Goal: Task Accomplishment & Management: Manage account settings

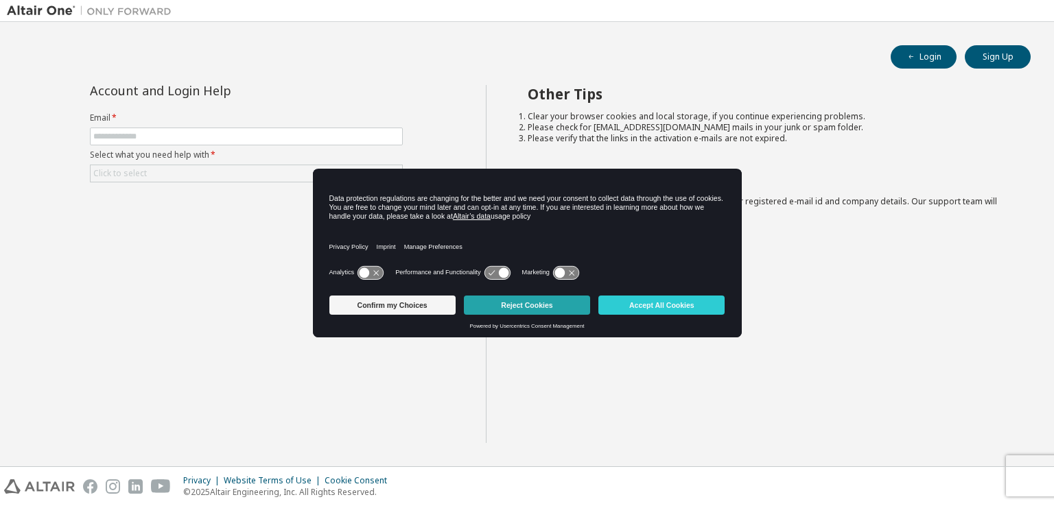
click at [557, 307] on button "Reject Cookies" at bounding box center [527, 305] width 126 height 19
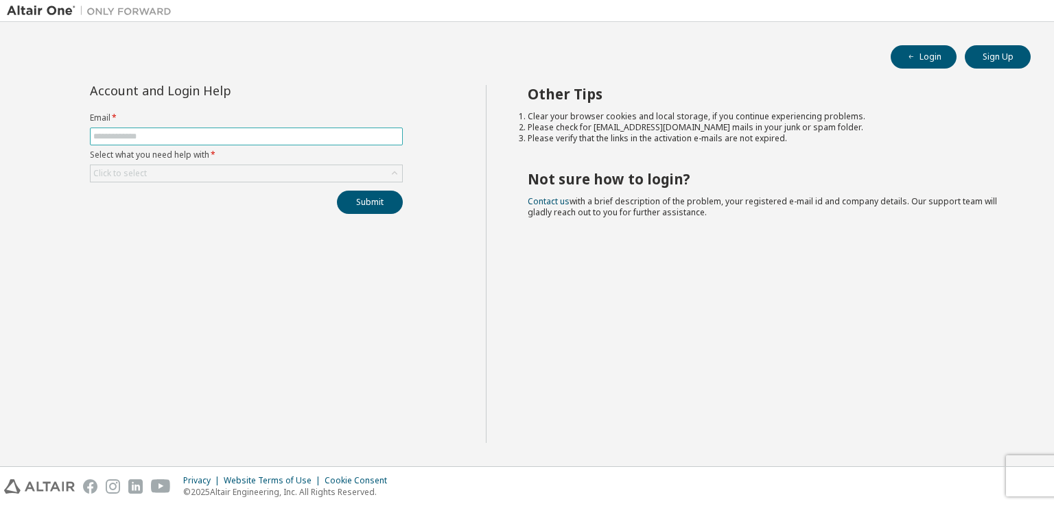
click at [135, 138] on input "text" at bounding box center [246, 136] width 306 height 11
type input "**********"
click at [108, 213] on div "**********" at bounding box center [246, 264] width 479 height 358
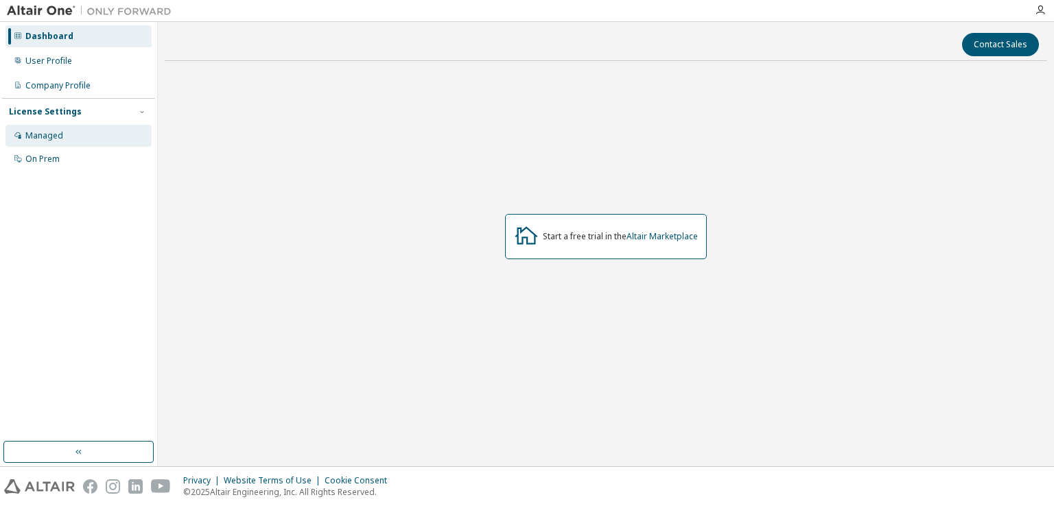
click at [81, 134] on div "Managed" at bounding box center [78, 136] width 146 height 22
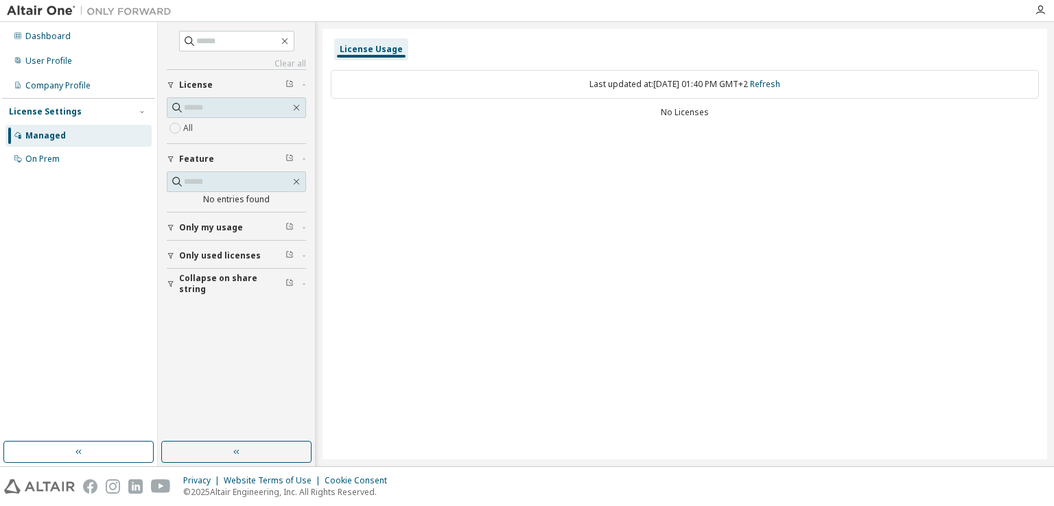
click at [219, 256] on span "Only used licenses" at bounding box center [220, 255] width 82 height 11
click at [195, 266] on button "Only used licenses" at bounding box center [236, 256] width 139 height 30
click at [778, 84] on link "Refresh" at bounding box center [765, 84] width 30 height 12
click at [81, 61] on div "User Profile" at bounding box center [78, 61] width 146 height 22
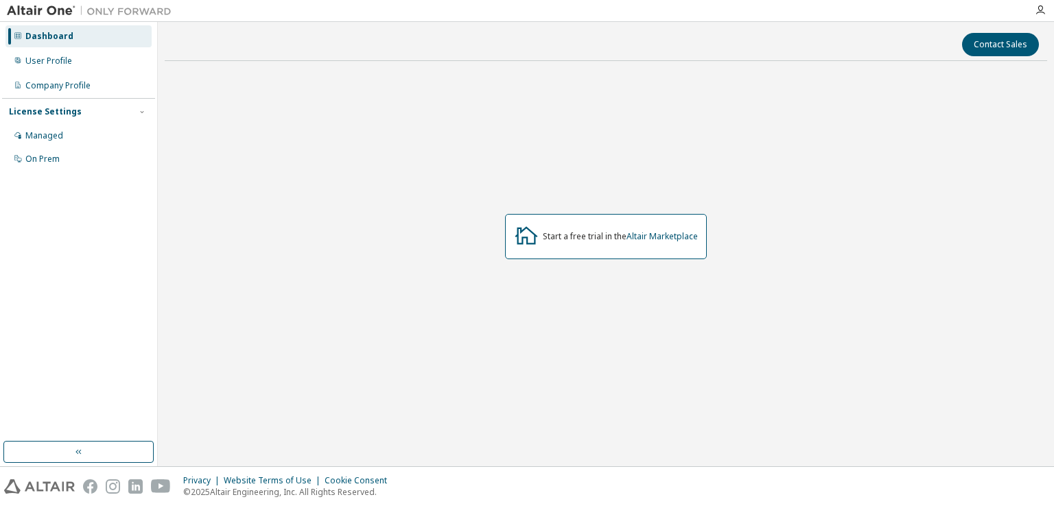
click at [38, 5] on img at bounding box center [93, 11] width 172 height 14
click at [625, 240] on div "Start a free trial in the Altair Marketplace" at bounding box center [620, 236] width 155 height 11
click at [631, 239] on link "Altair Marketplace" at bounding box center [662, 237] width 71 height 12
